Goal: Browse casually

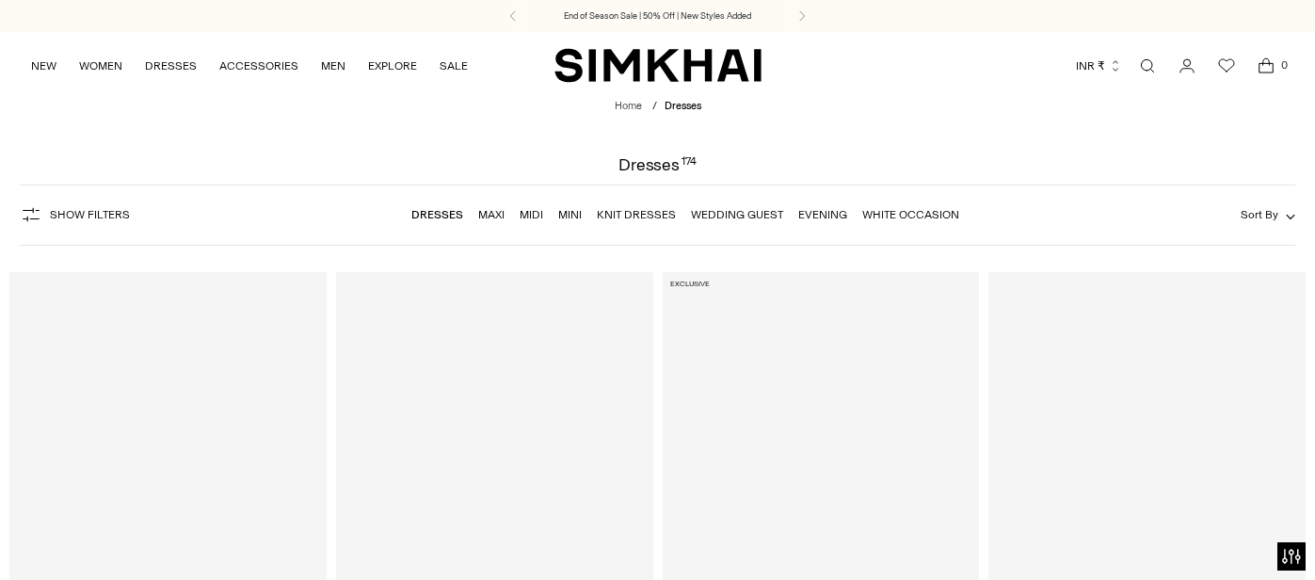
scroll to position [1947, 0]
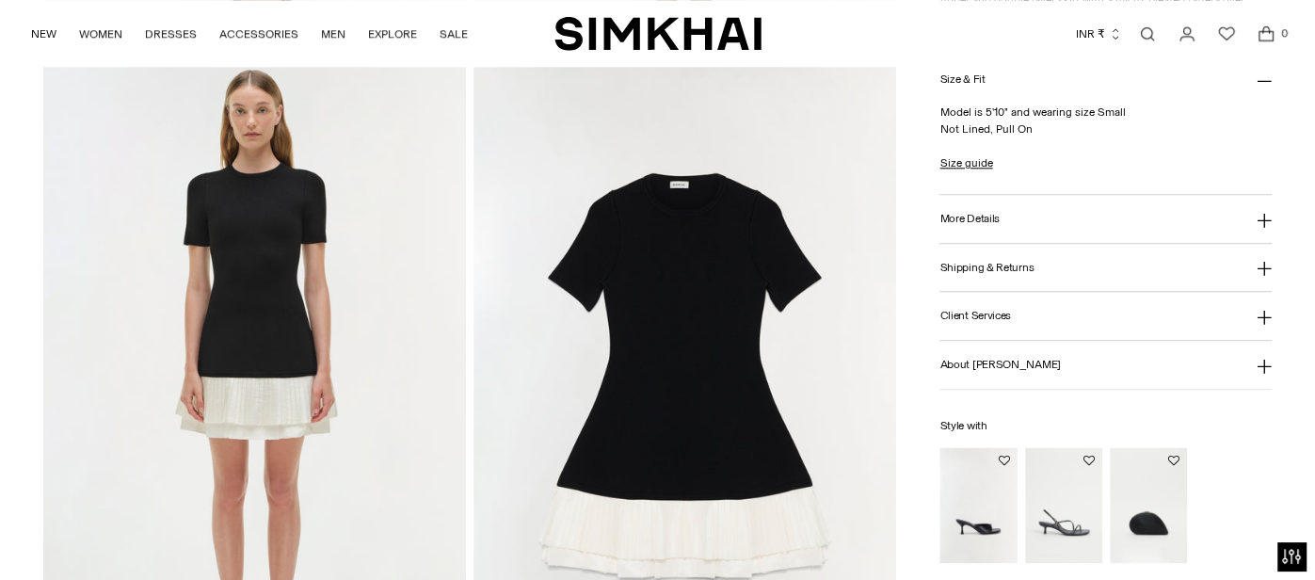
scroll to position [1364, 0]
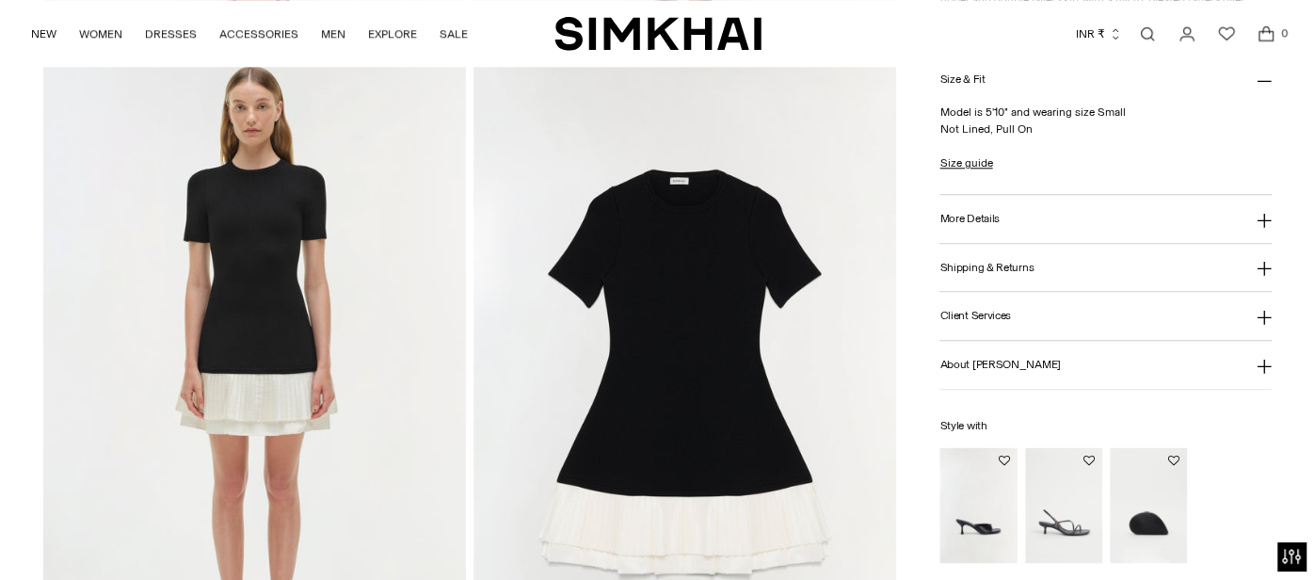
click at [579, 284] on img at bounding box center [684, 373] width 423 height 634
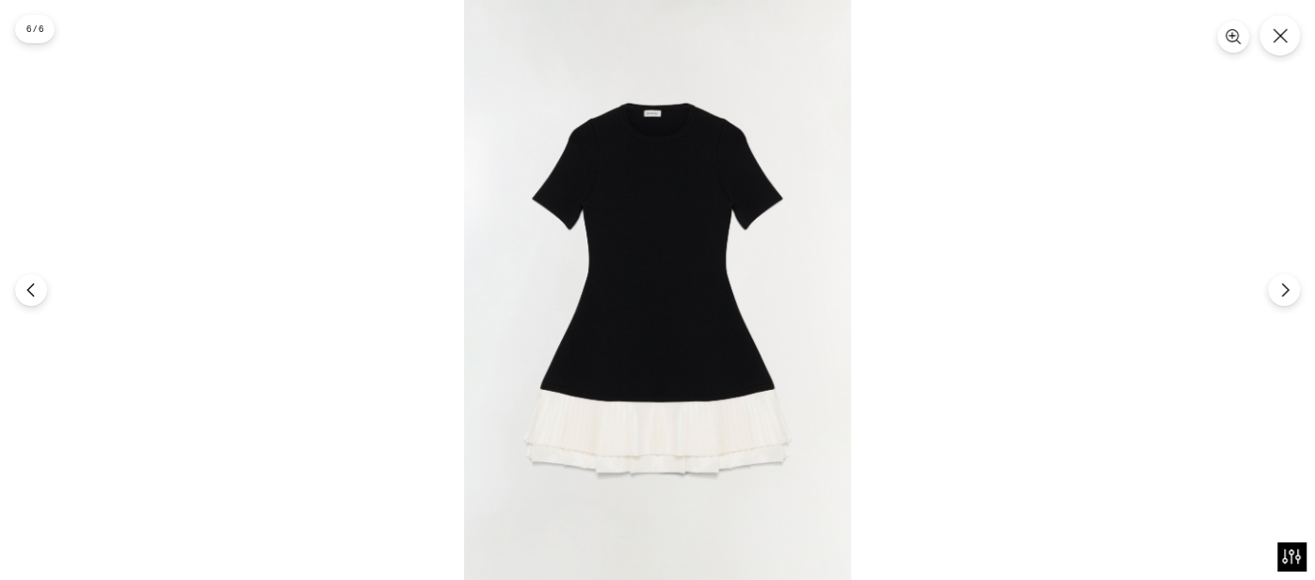
scroll to position [0, 0]
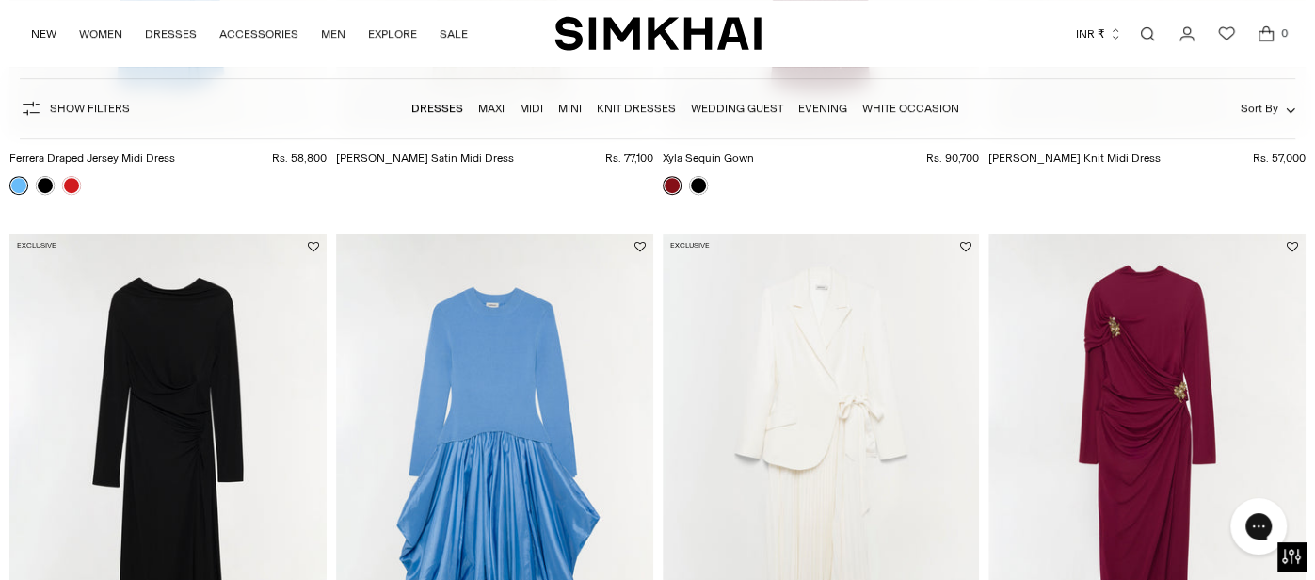
scroll to position [1103, 0]
